Goal: Transaction & Acquisition: Download file/media

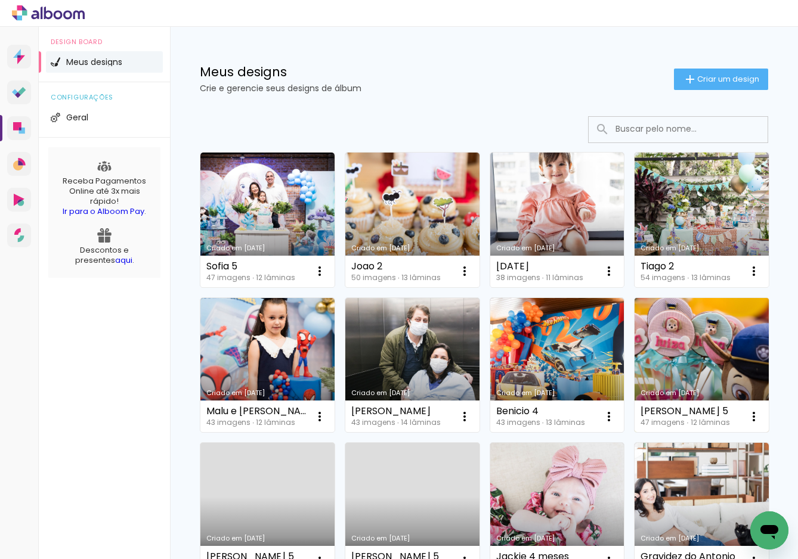
click at [692, 346] on link "Criado em [DATE]" at bounding box center [701, 365] width 134 height 135
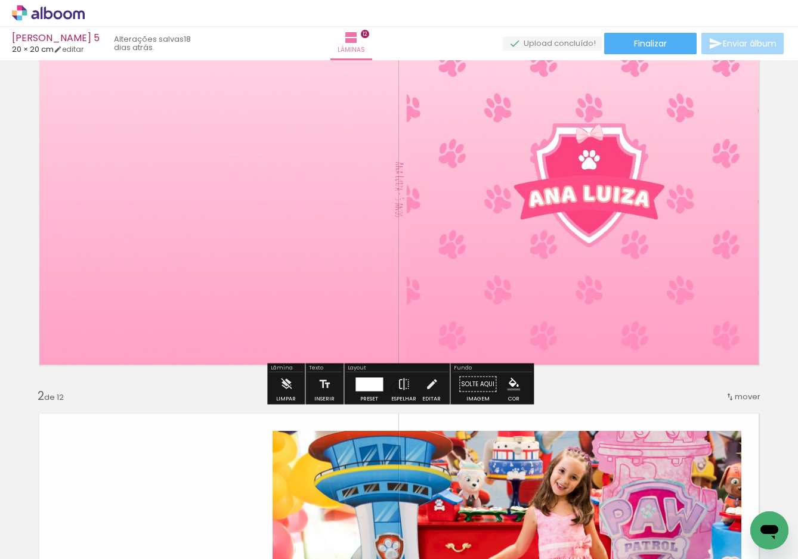
scroll to position [90, 0]
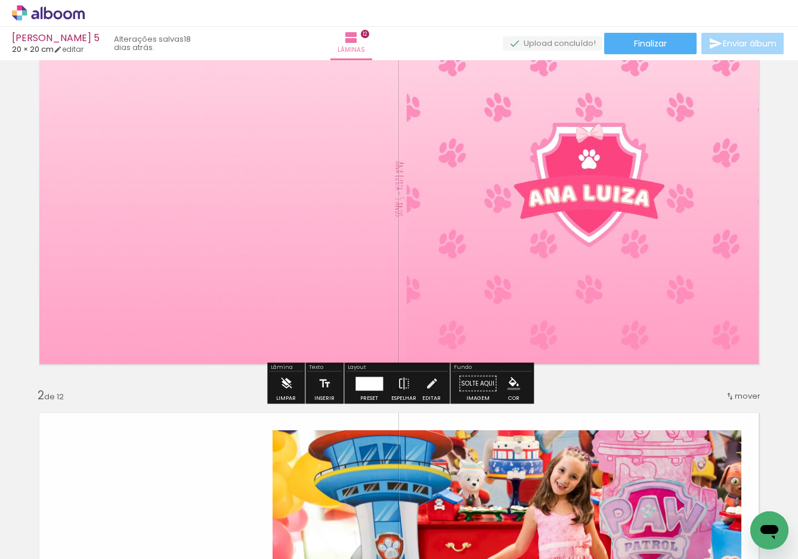
click at [284, 383] on iron-icon at bounding box center [286, 384] width 13 height 24
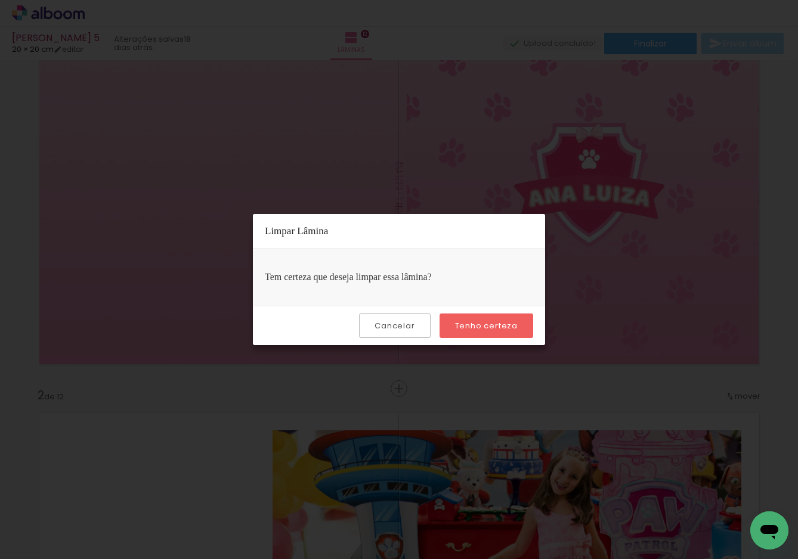
click at [0, 0] on slot "Tenho certeza" at bounding box center [0, 0] width 0 height 0
click at [0, 0] on slot "Cancelar" at bounding box center [0, 0] width 0 height 0
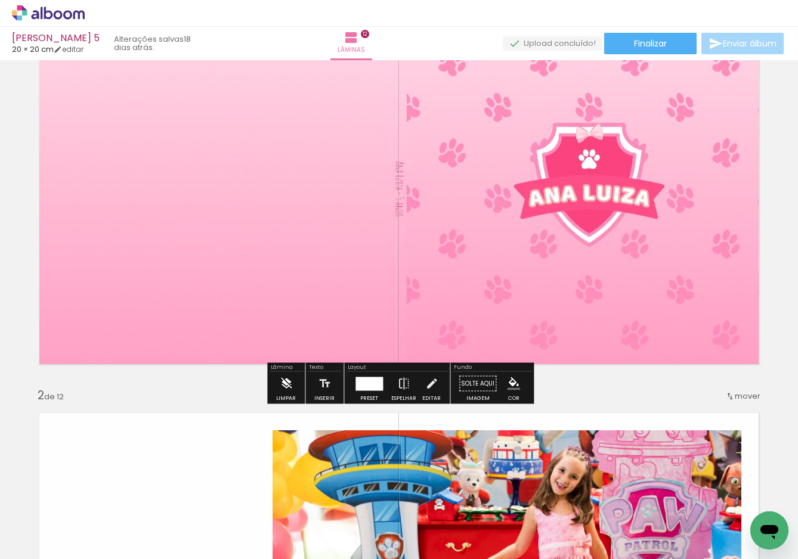
click at [283, 381] on iron-icon at bounding box center [286, 384] width 13 height 24
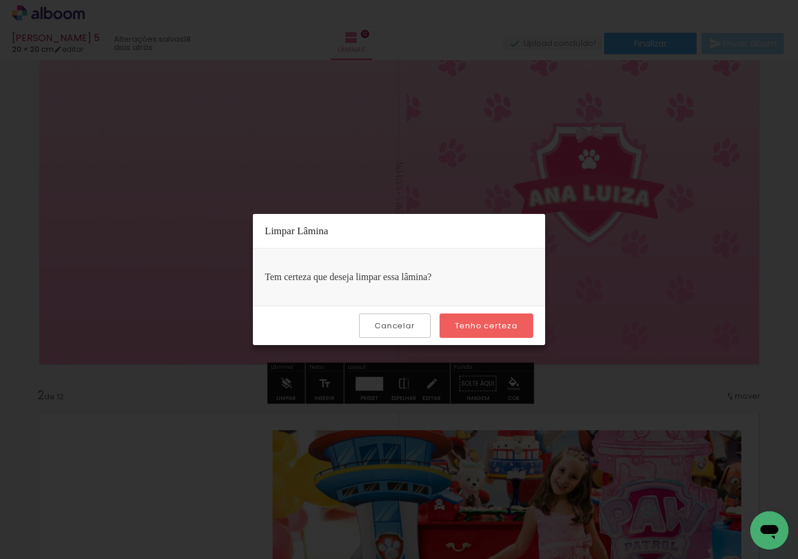
click at [0, 0] on slot "Tenho certeza" at bounding box center [0, 0] width 0 height 0
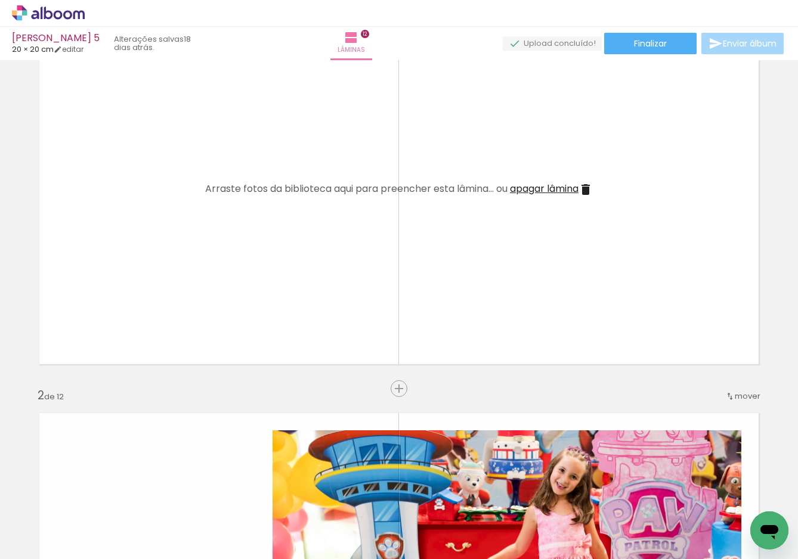
click at [529, 189] on span "apagar lâmina" at bounding box center [544, 189] width 69 height 14
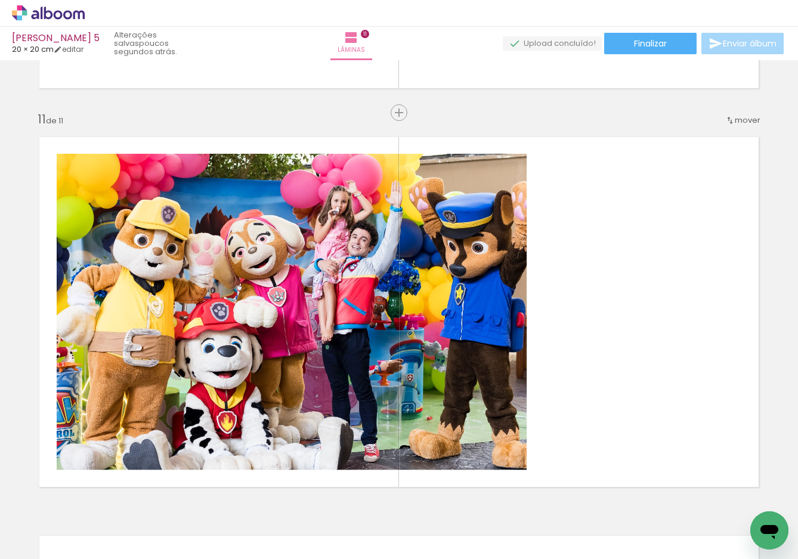
scroll to position [3980, 0]
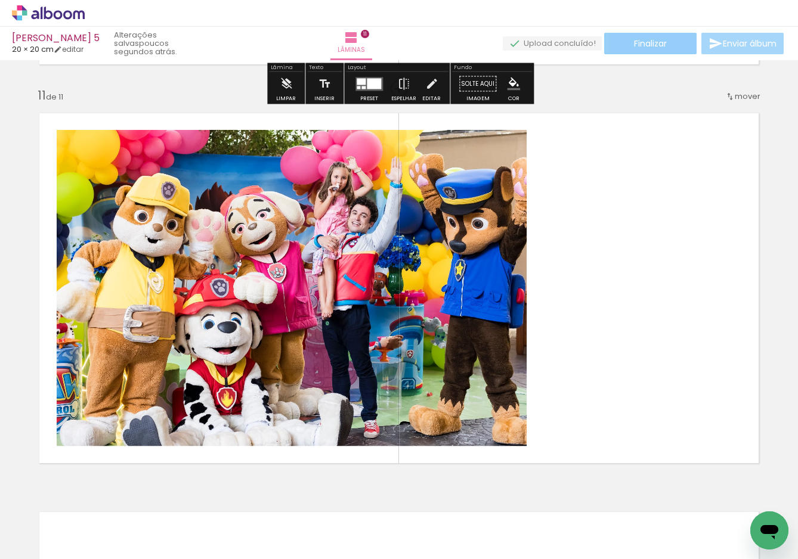
click at [649, 48] on span "Finalizar" at bounding box center [650, 43] width 33 height 8
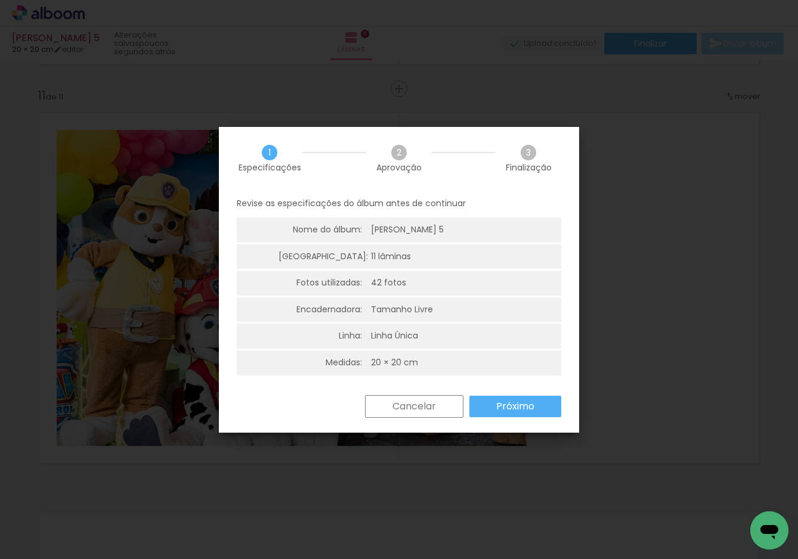
click at [0, 0] on slot "Próximo" at bounding box center [0, 0] width 0 height 0
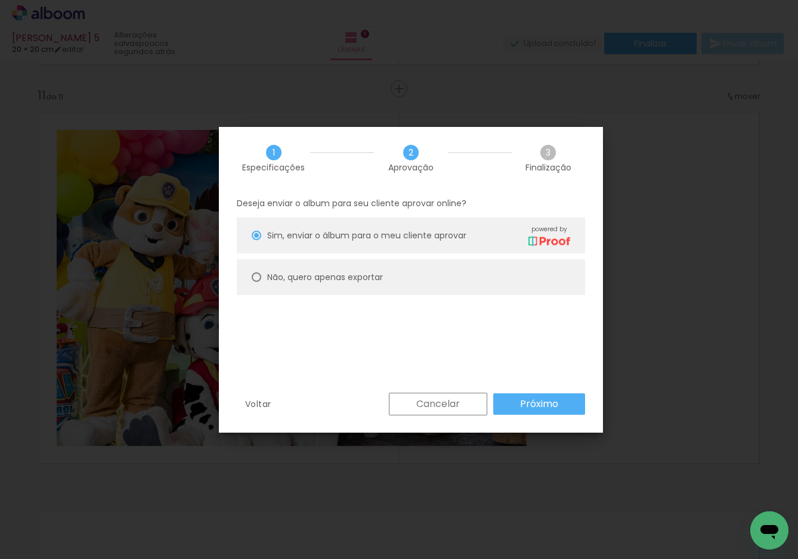
click at [0, 0] on slot "Não, quero apenas exportar" at bounding box center [0, 0] width 0 height 0
type paper-radio-button "on"
click at [0, 0] on slot "Próximo" at bounding box center [0, 0] width 0 height 0
type input "Alta, 300 DPI"
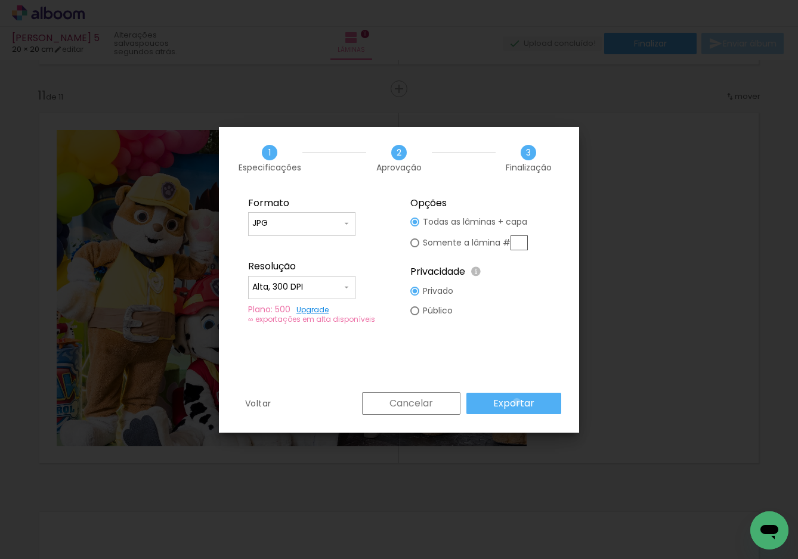
click at [0, 0] on slot "Exportar" at bounding box center [0, 0] width 0 height 0
